Goal: Task Accomplishment & Management: Complete application form

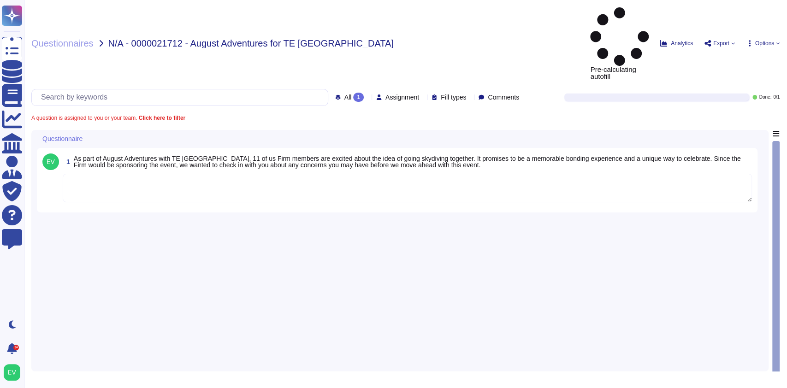
click at [134, 174] on textarea at bounding box center [407, 188] width 689 height 29
click at [117, 174] on textarea at bounding box center [407, 188] width 689 height 29
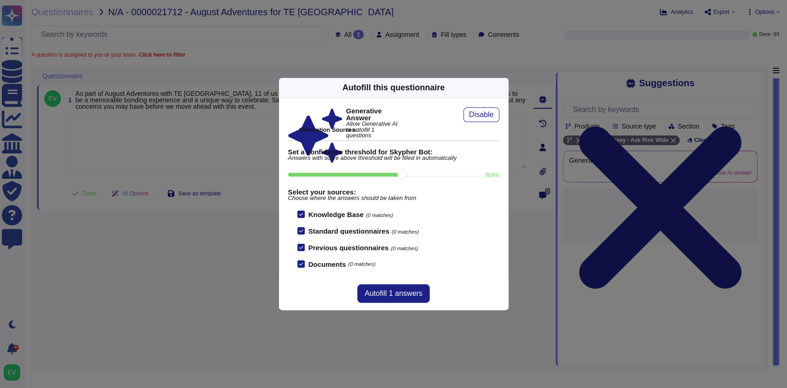
click at [503, 88] on icon at bounding box center [503, 88] width 0 height 0
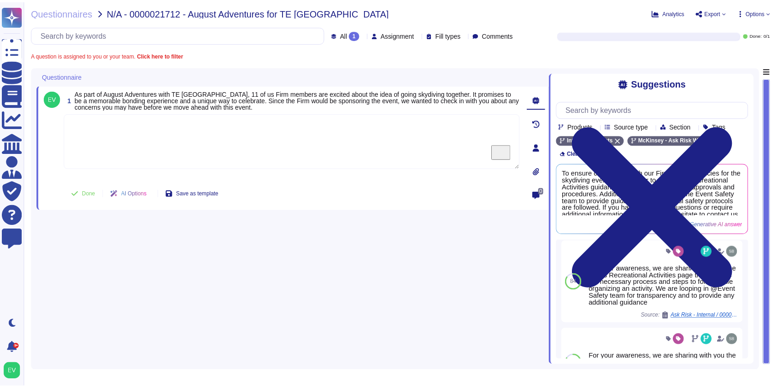
scroll to position [100, 0]
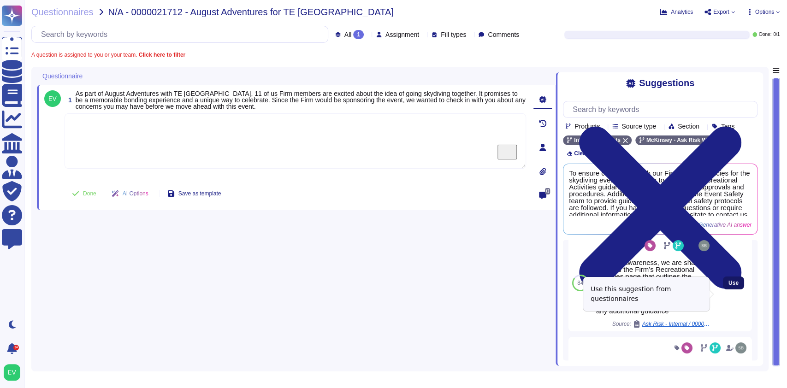
click at [729, 286] on span "Use" at bounding box center [734, 283] width 10 height 6
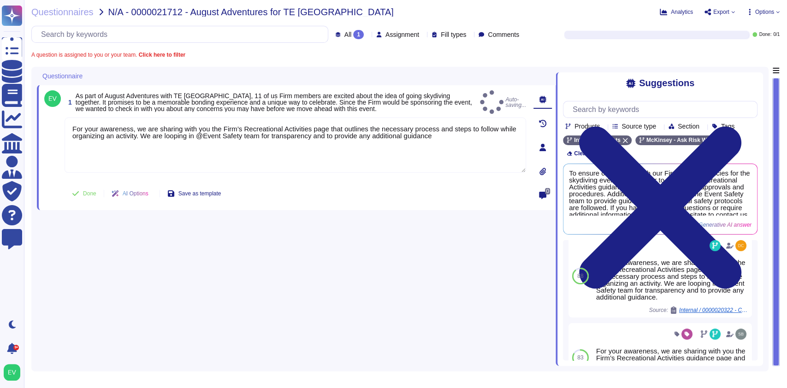
type textarea "For your awareness, we are sharing with you the Firm’s Recreational Activities …"
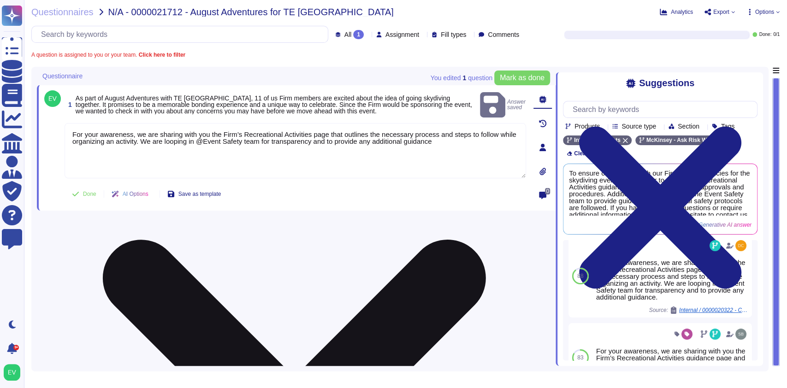
click at [148, 123] on textarea "For your awareness, we are sharing with you the Firm’s Recreational Activities …" at bounding box center [296, 150] width 462 height 55
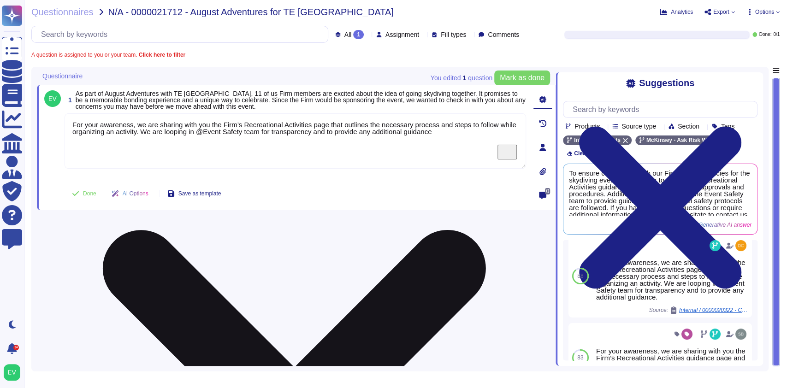
drag, startPoint x: 240, startPoint y: 122, endPoint x: 309, endPoint y: 127, distance: 68.5
click at [309, 127] on textarea "For your awareness, we are sharing with you the Firm’s Recreational Activities …" at bounding box center [296, 140] width 462 height 55
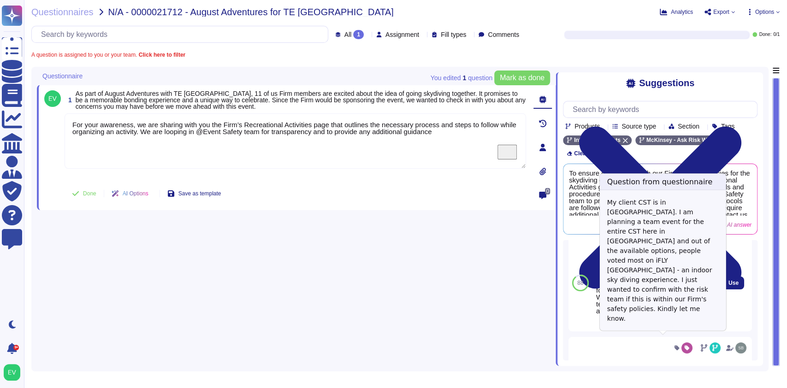
click at [665, 327] on span "Internal / 0000020322 - Clarity needed to host a team event at indoor skydiving…" at bounding box center [676, 324] width 69 height 6
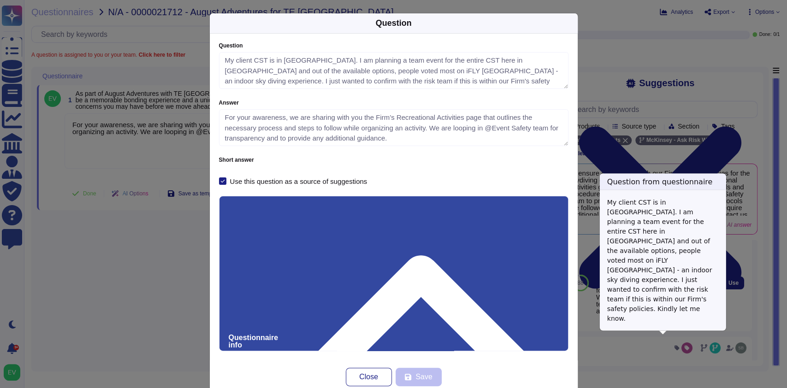
type textarea "My client CST is in Chicago. I am planning a team event for the entire CST here…"
type textarea "For your awareness, we are sharing with you the Firm’s Recreational Activities …"
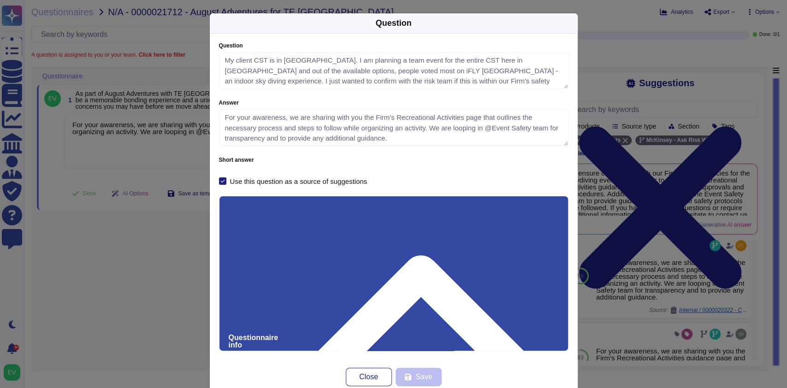
drag, startPoint x: 267, startPoint y: 246, endPoint x: 211, endPoint y: 246, distance: 56.7
click at [211, 246] on div "Question My client CST is in Chicago. I am planning a team event for the entire…" at bounding box center [394, 197] width 368 height 327
click at [358, 382] on button "Close" at bounding box center [369, 377] width 46 height 18
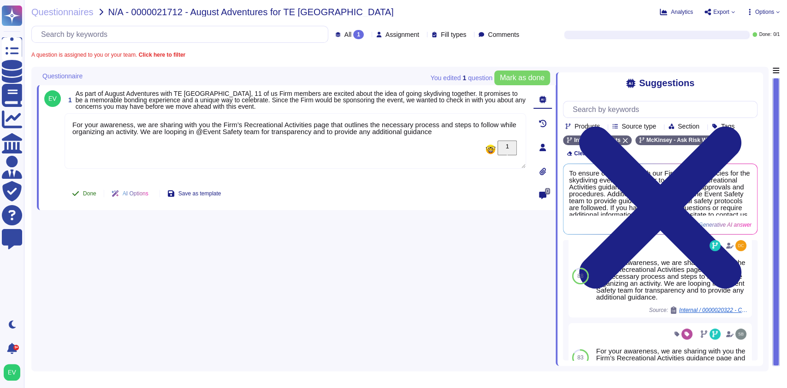
click at [80, 192] on button "Done" at bounding box center [84, 193] width 39 height 18
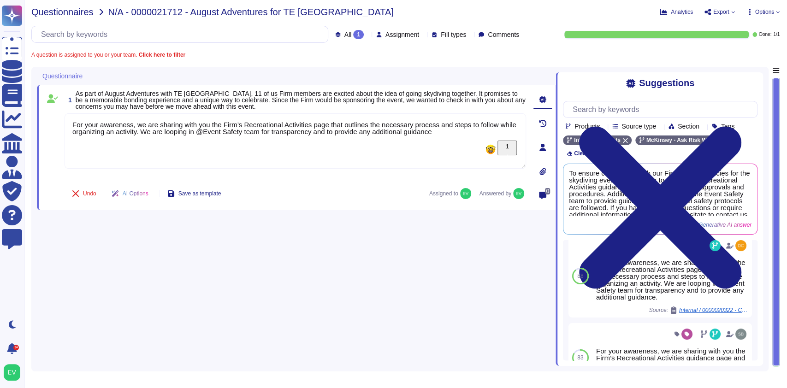
click at [49, 7] on span "Questionnaires" at bounding box center [62, 11] width 62 height 9
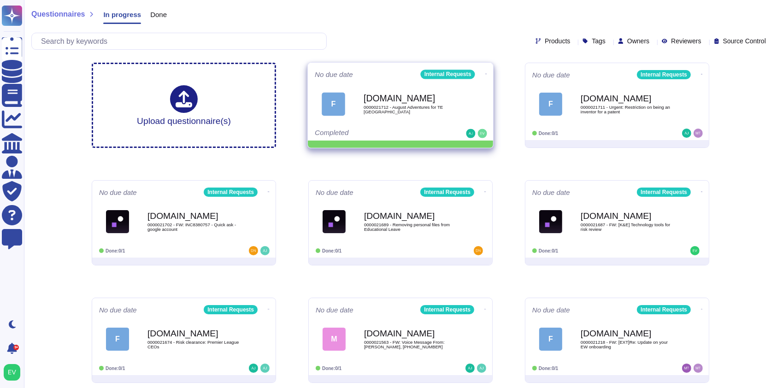
click at [486, 73] on icon at bounding box center [487, 74] width 2 height 2
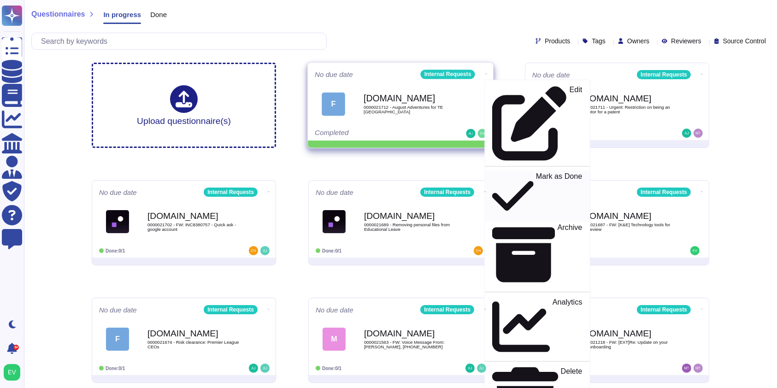
click at [541, 172] on div "Mark as Done" at bounding box center [538, 195] width 90 height 47
